Goal: Check status: Check status

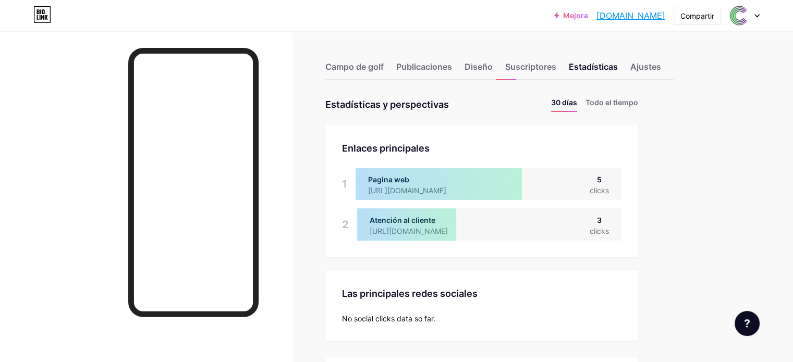
scroll to position [362, 793]
click at [384, 61] on div "Campo de golf" at bounding box center [354, 69] width 58 height 19
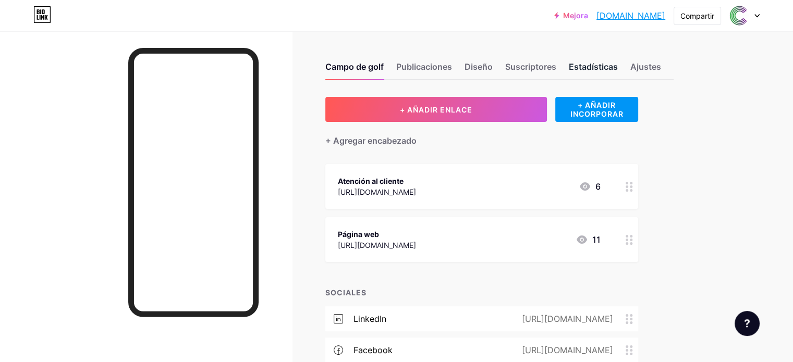
click at [618, 74] on div "Estadísticas" at bounding box center [593, 69] width 49 height 19
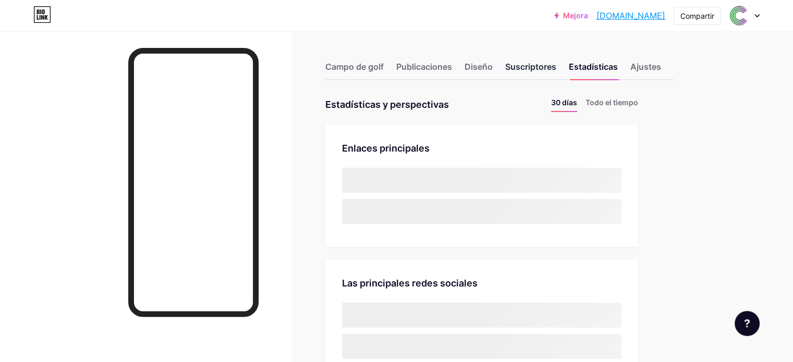
click at [556, 61] on font "Suscriptores" at bounding box center [530, 66] width 51 height 13
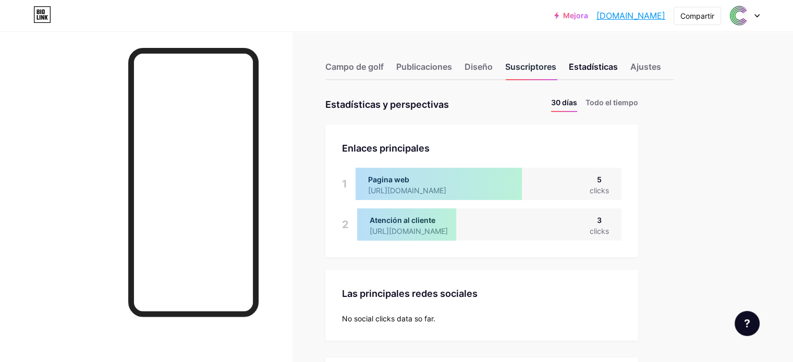
scroll to position [362, 793]
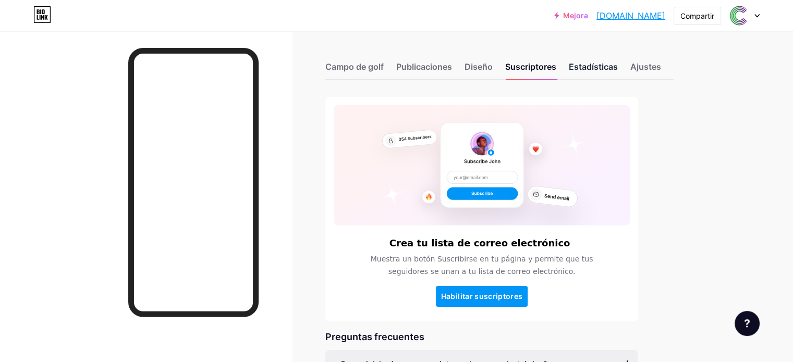
click at [618, 66] on font "Estadísticas" at bounding box center [593, 67] width 49 height 10
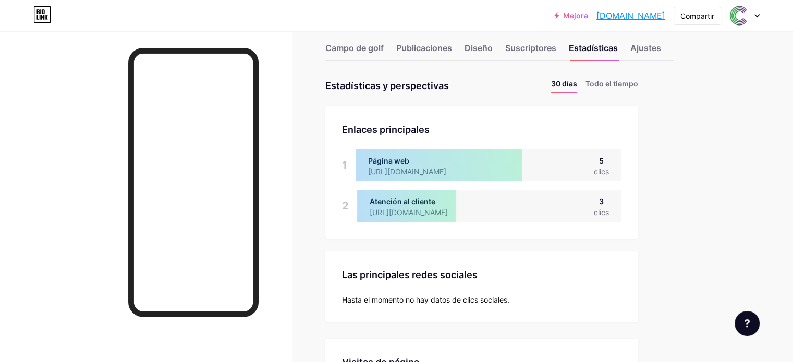
scroll to position [52, 0]
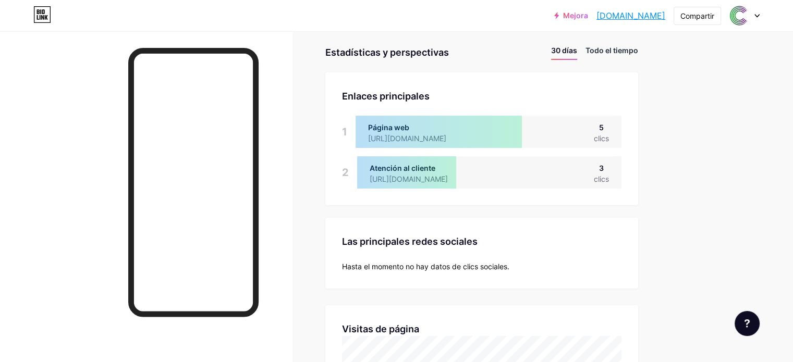
click at [638, 50] on font "Todo el tiempo" at bounding box center [612, 50] width 53 height 9
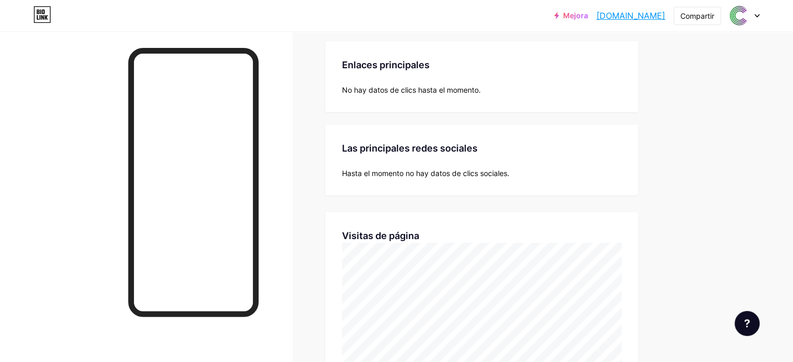
scroll to position [0, 0]
